Goal: Obtain resource: Download file/media

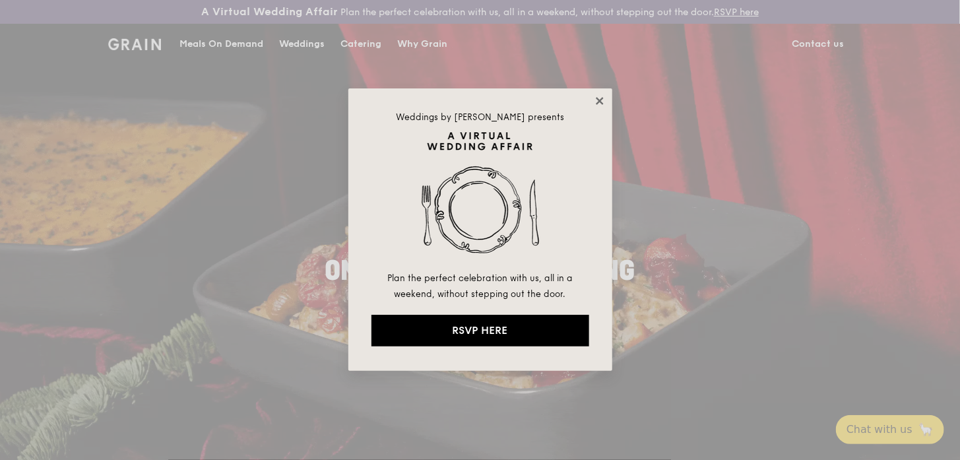
click at [600, 100] on icon at bounding box center [600, 101] width 12 height 12
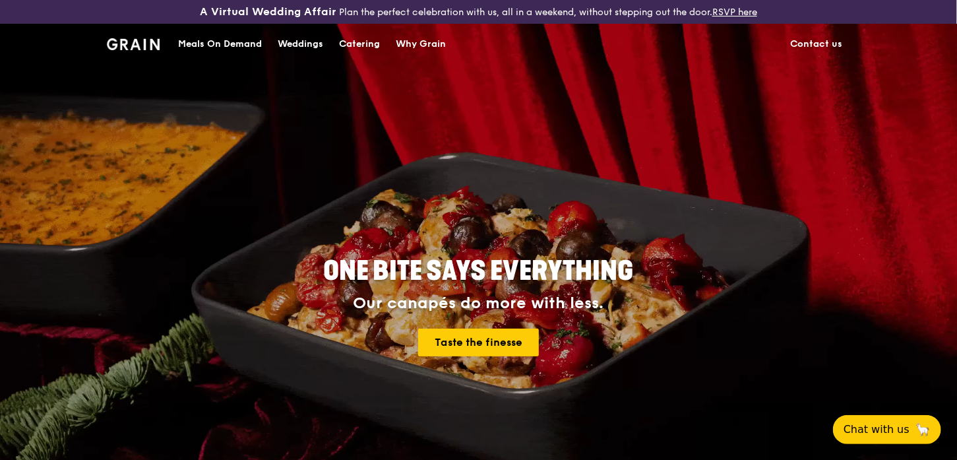
click at [363, 43] on div "Catering" at bounding box center [359, 44] width 41 height 40
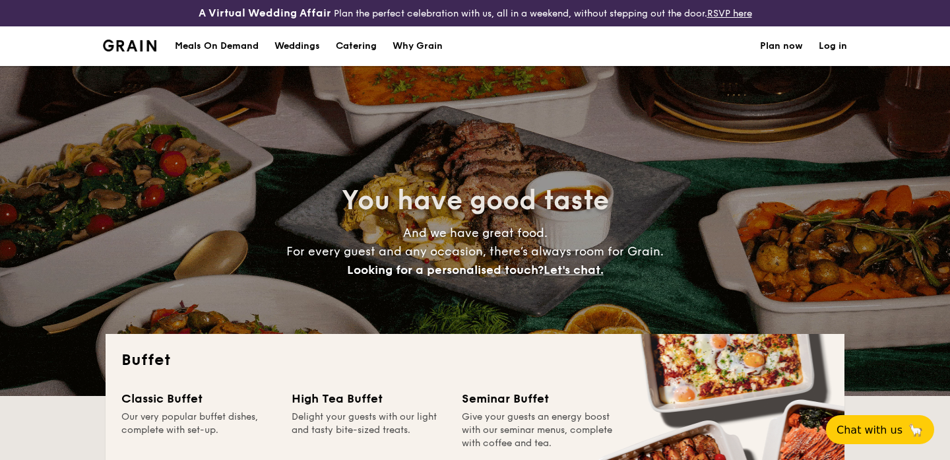
select select
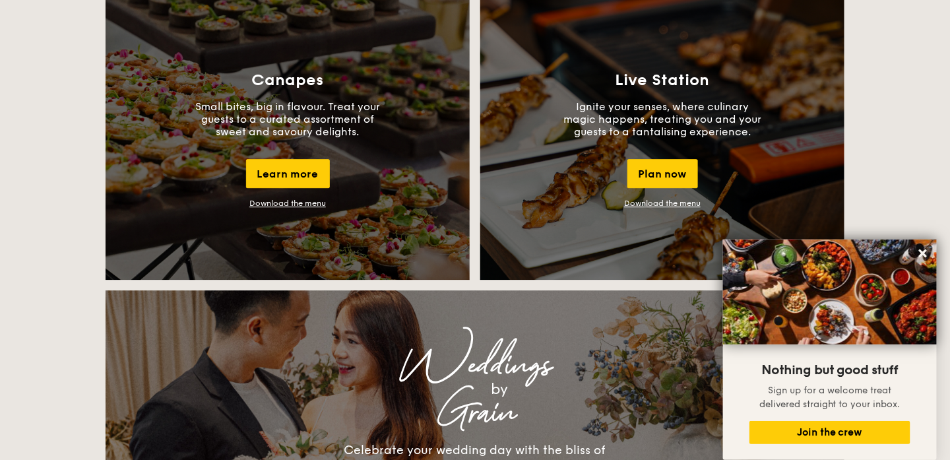
scroll to position [1222, 0]
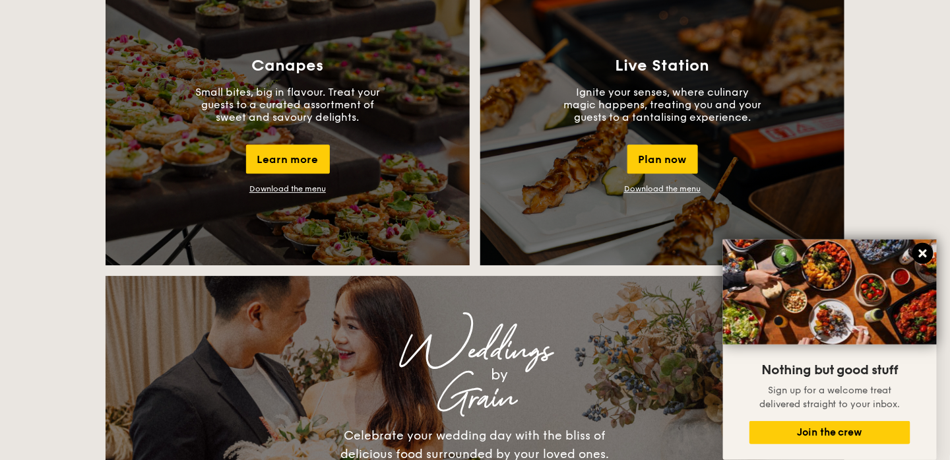
click at [929, 252] on icon at bounding box center [923, 253] width 12 height 12
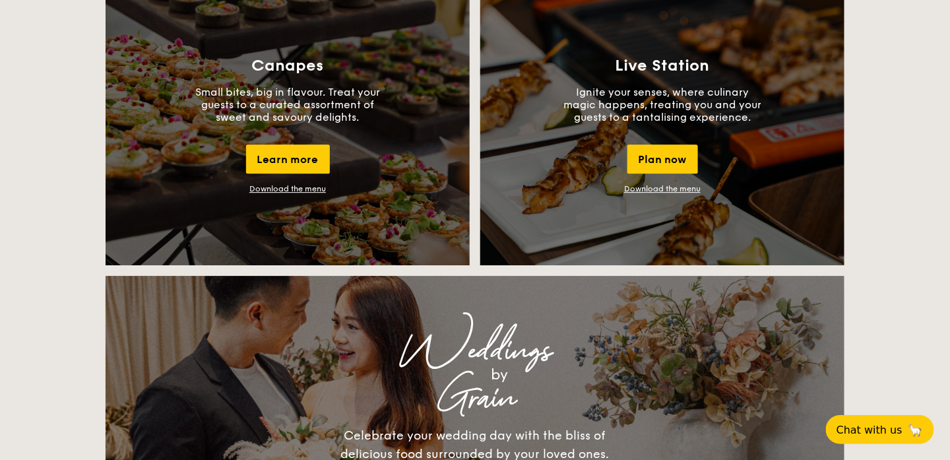
click at [654, 187] on link "Download the menu" at bounding box center [662, 188] width 77 height 9
